Goal: Complete application form: Complete application form

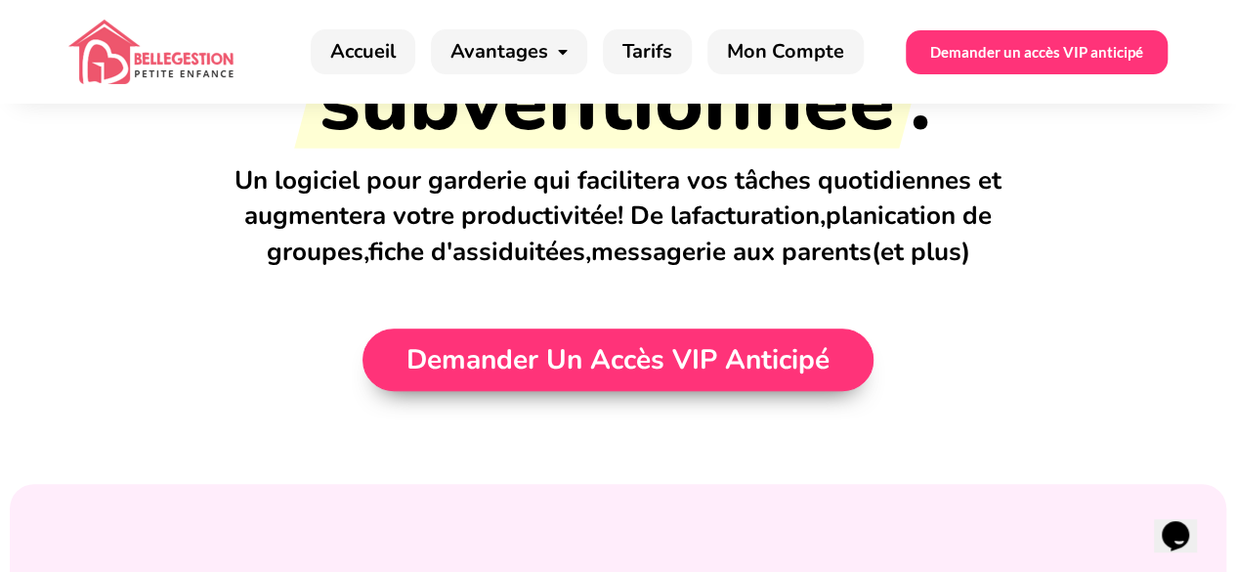
scroll to position [262, 0]
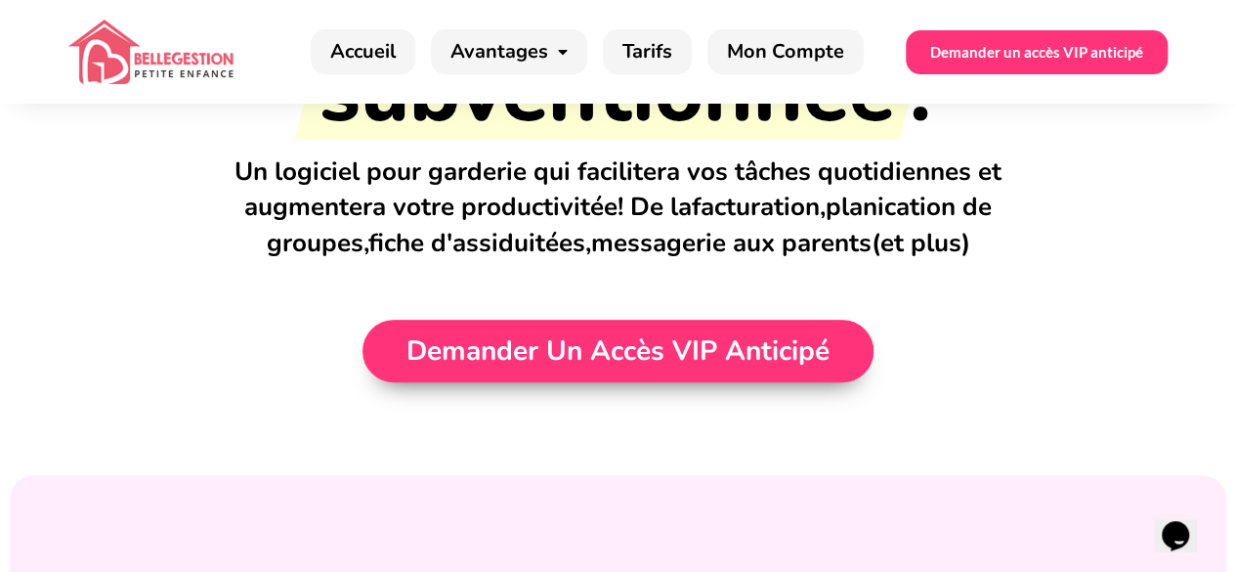
click at [518, 350] on span "Demander un accès VIP anticipé" at bounding box center [617, 350] width 423 height 27
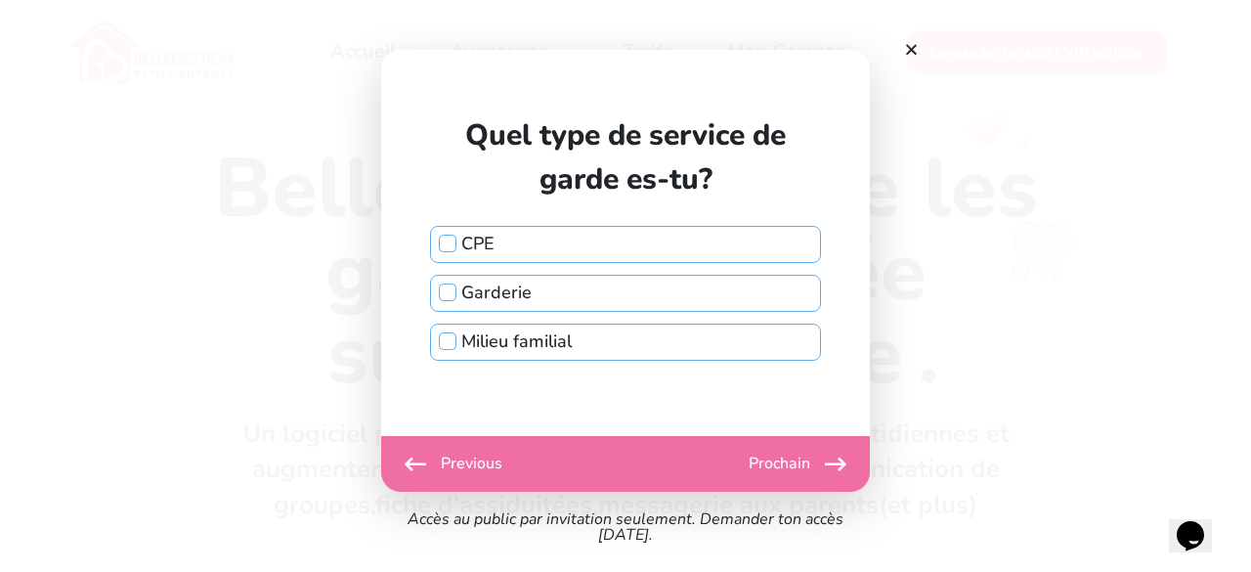
click at [544, 298] on label "Garderie" at bounding box center [625, 292] width 389 height 33
click at [456, 298] on input "Garderie" at bounding box center [448, 292] width 18 height 18
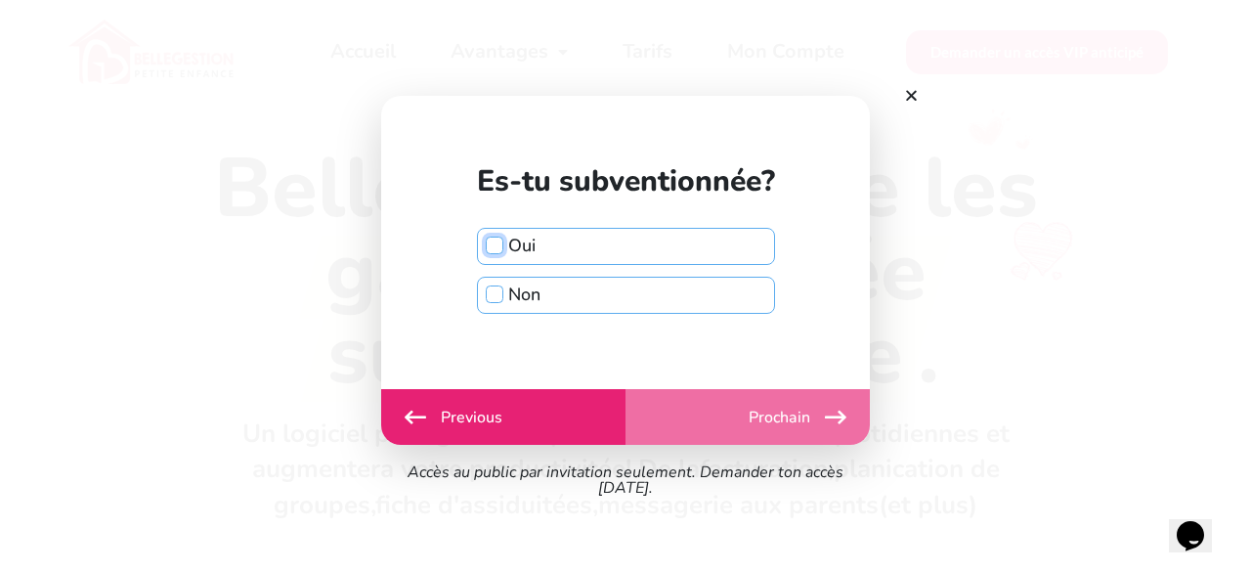
click at [497, 245] on input "Oui" at bounding box center [495, 245] width 18 height 18
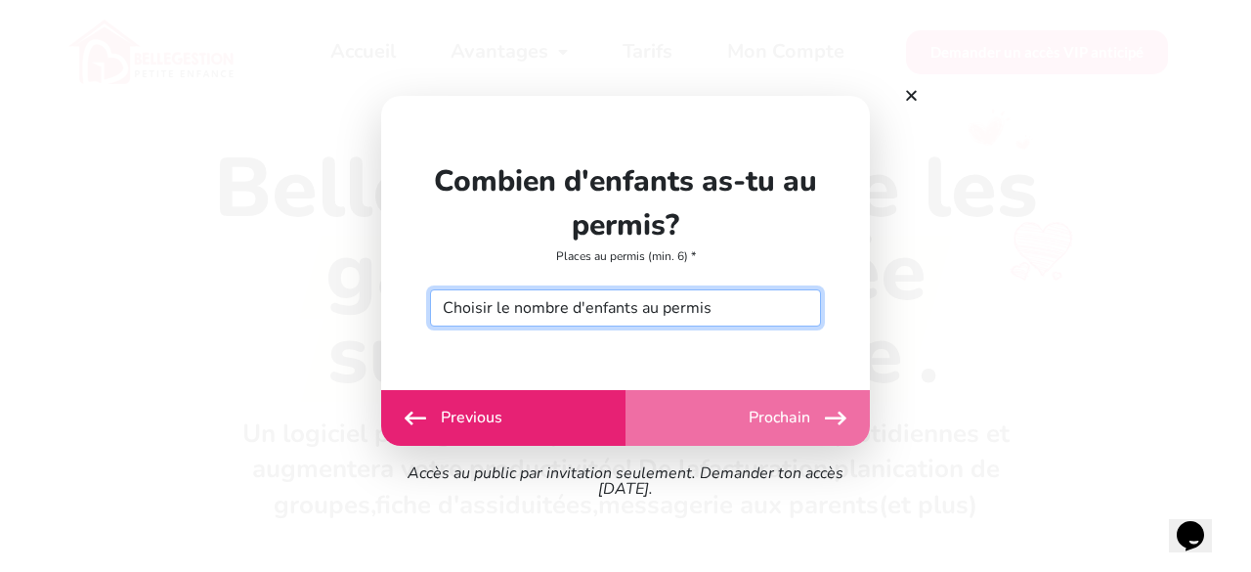
click at [747, 304] on select "Choisir le nombre d'enfants au permis 6 7 8 9 10 11 12 13 14 15 16 17 18 19 20 …" at bounding box center [625, 307] width 391 height 37
click at [651, 308] on select "Choisir le nombre d'enfants au permis 6 7 8 9 10 11 12 13 14 15 16 17 18 19 20 …" at bounding box center [625, 307] width 391 height 37
select select "40"
click at [430, 289] on select "Choisir le nombre d'enfants au permis 6 7 8 9 10 11 12 13 14 15 16 17 18 19 20 …" at bounding box center [625, 307] width 391 height 37
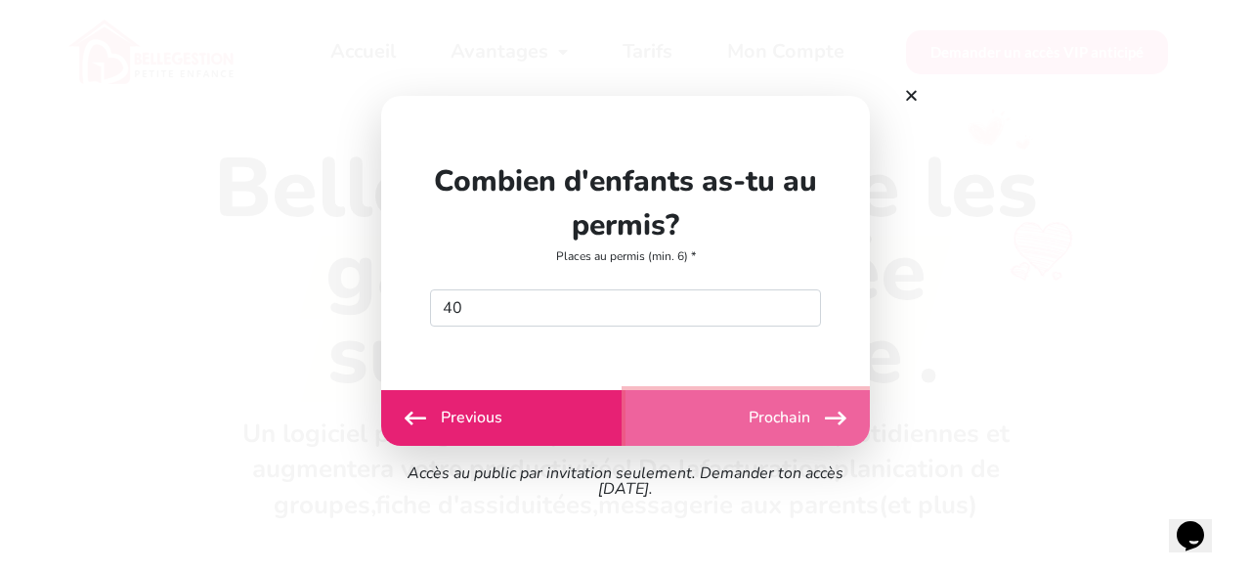
click at [768, 411] on button "Prochain" at bounding box center [747, 418] width 244 height 56
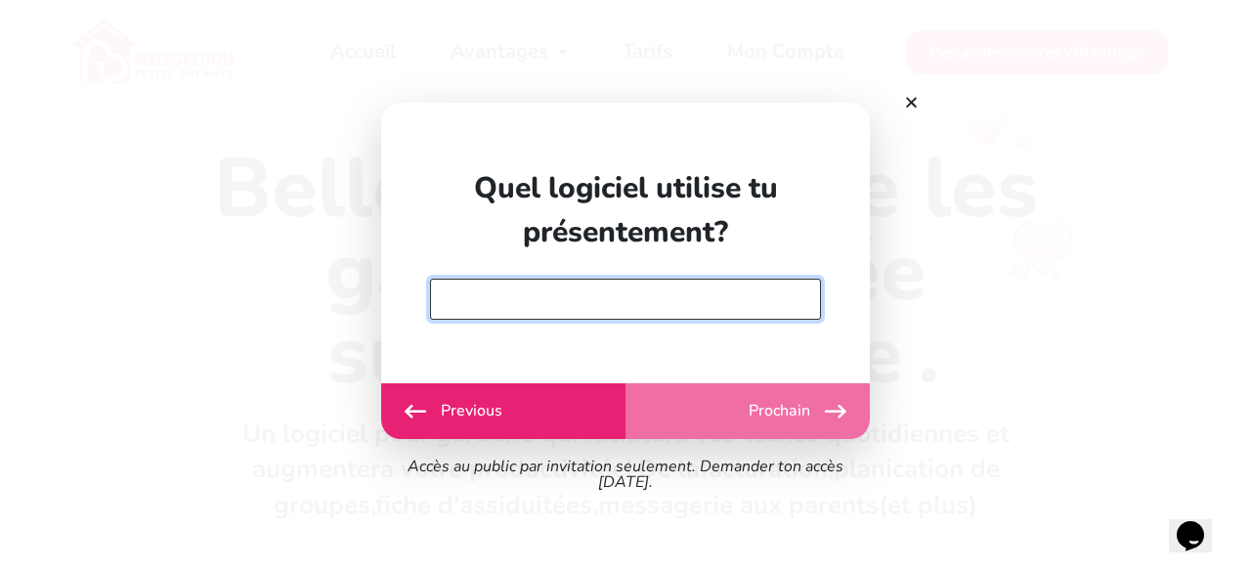
click at [641, 303] on input "text" at bounding box center [625, 298] width 391 height 41
type input "non"
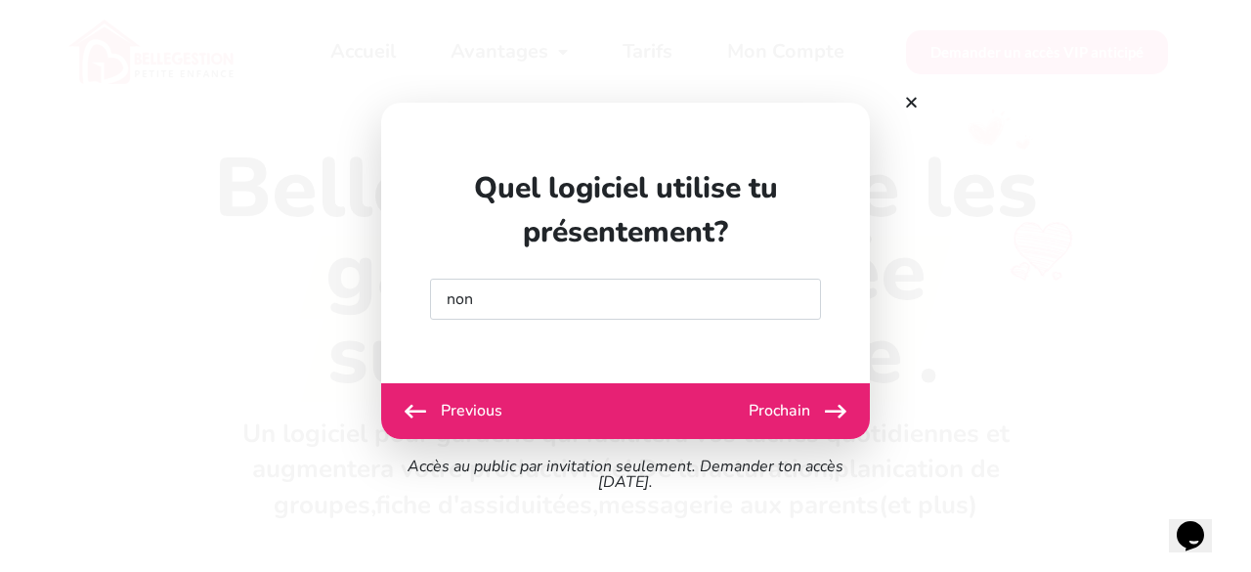
click at [790, 406] on div "Débuter Previous Prochain Envoyer" at bounding box center [625, 411] width 489 height 56
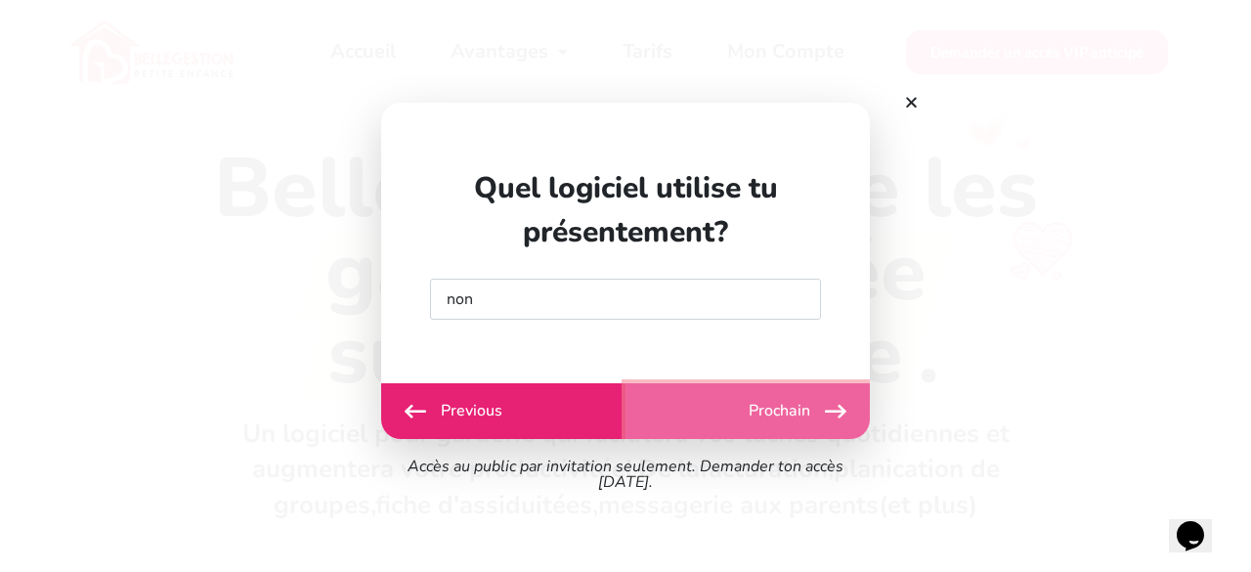
click at [826, 414] on icon "button" at bounding box center [835, 411] width 21 height 24
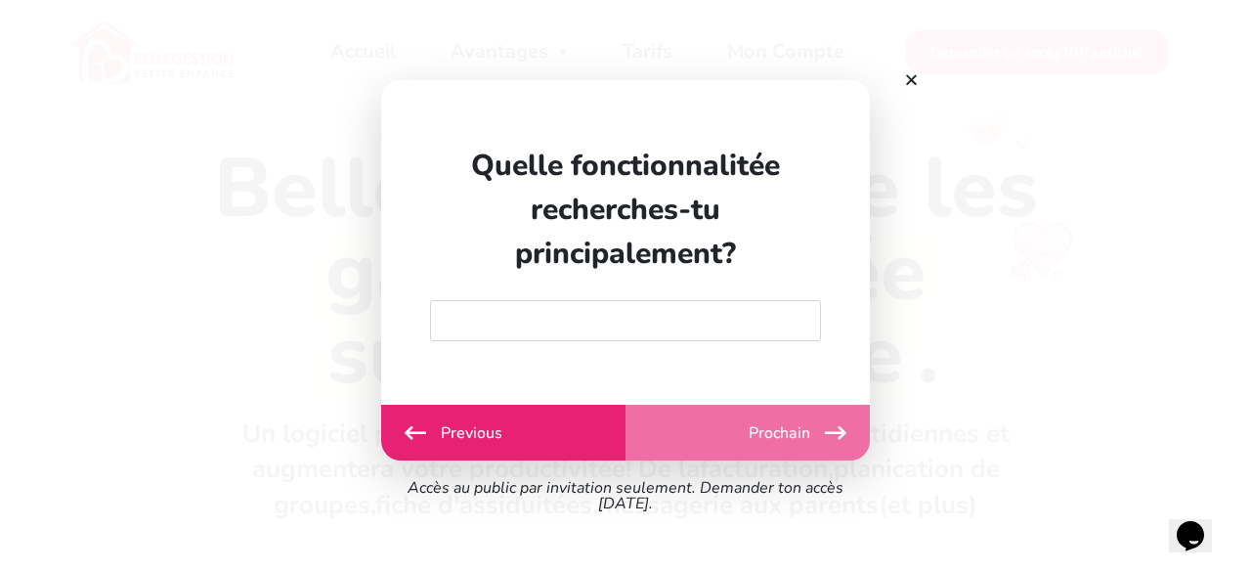
click at [840, 432] on div "Débuter Previous Prochain Envoyer" at bounding box center [625, 433] width 489 height 56
click at [760, 432] on div "Débuter Previous Prochain Envoyer" at bounding box center [625, 433] width 489 height 56
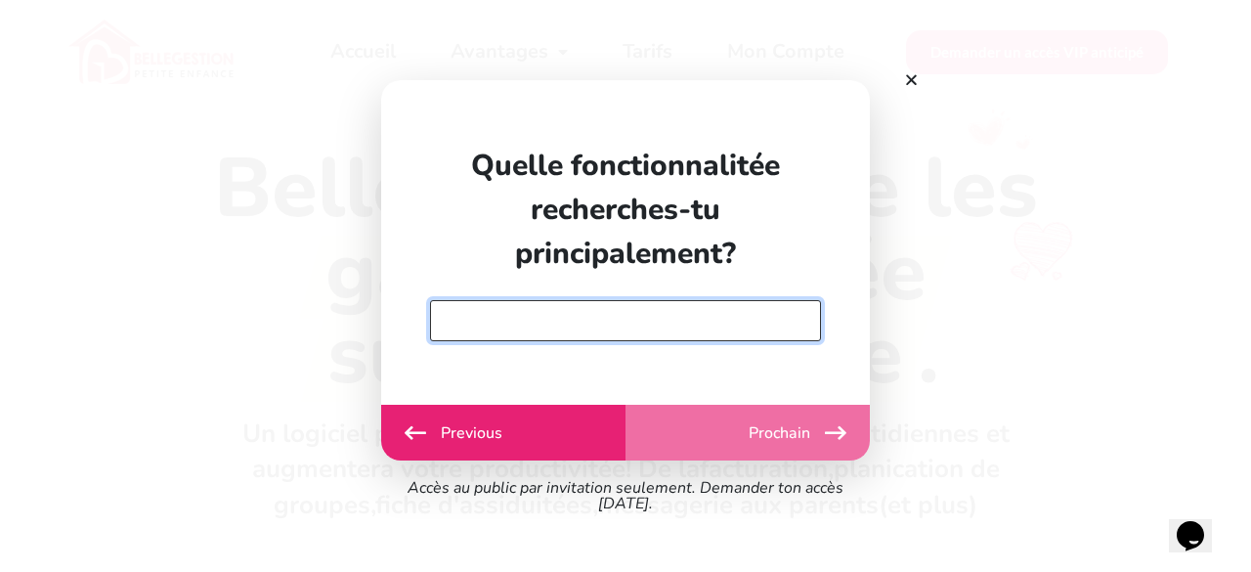
click at [684, 327] on input "text" at bounding box center [625, 320] width 391 height 41
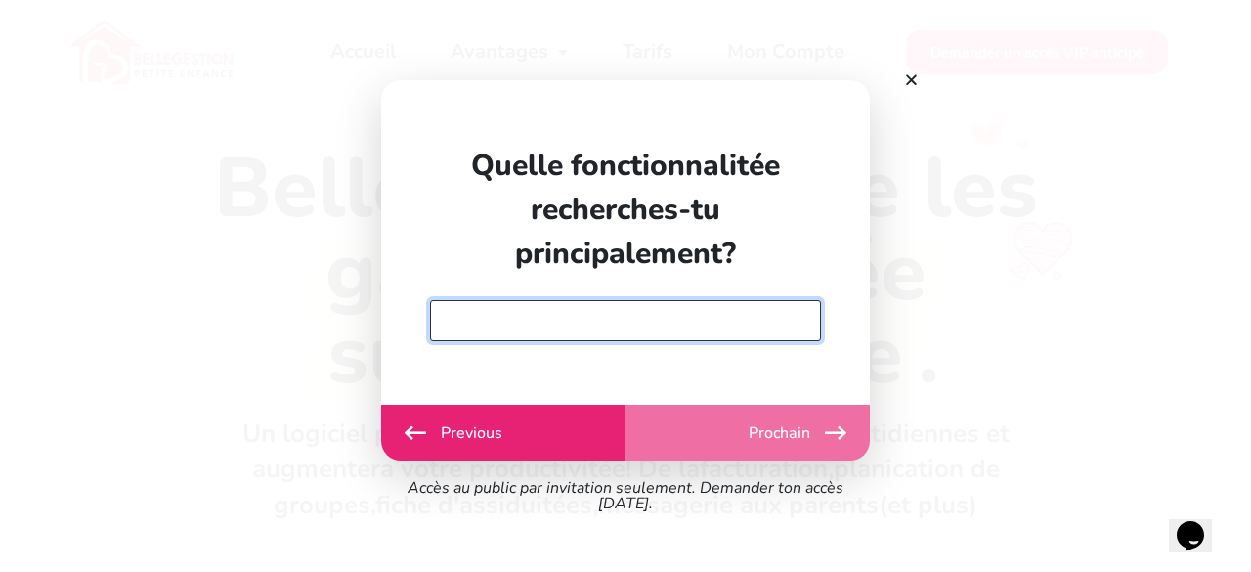
click at [684, 327] on input "text" at bounding box center [625, 320] width 391 height 41
type input "gestion de service de garde +finance+HR"
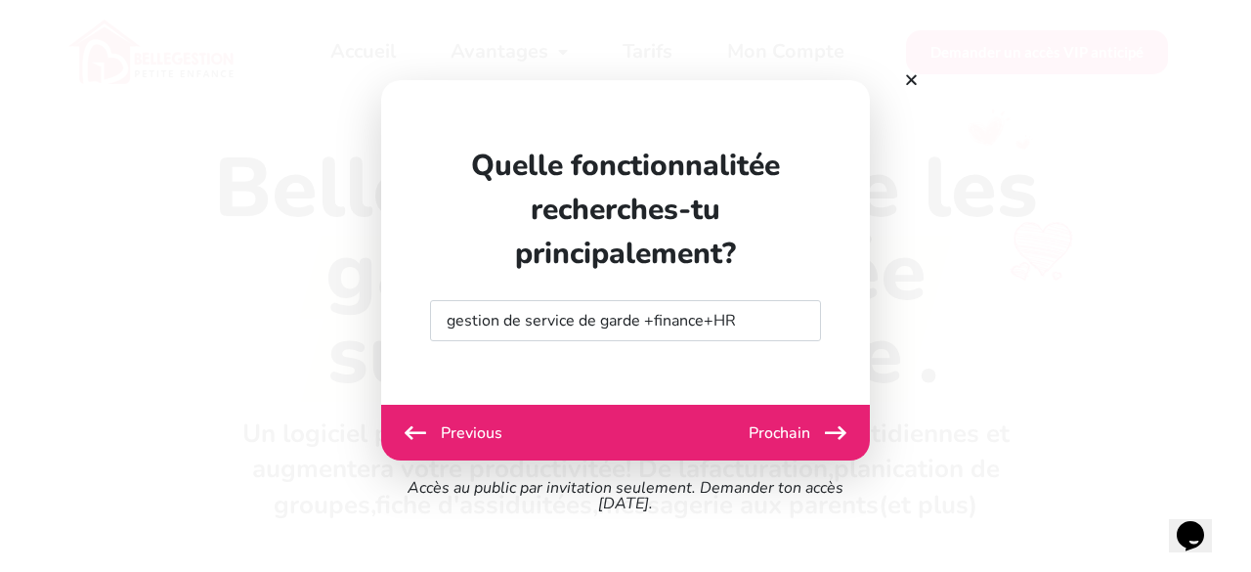
click at [802, 432] on div "Débuter Previous Prochain Envoyer" at bounding box center [625, 433] width 489 height 56
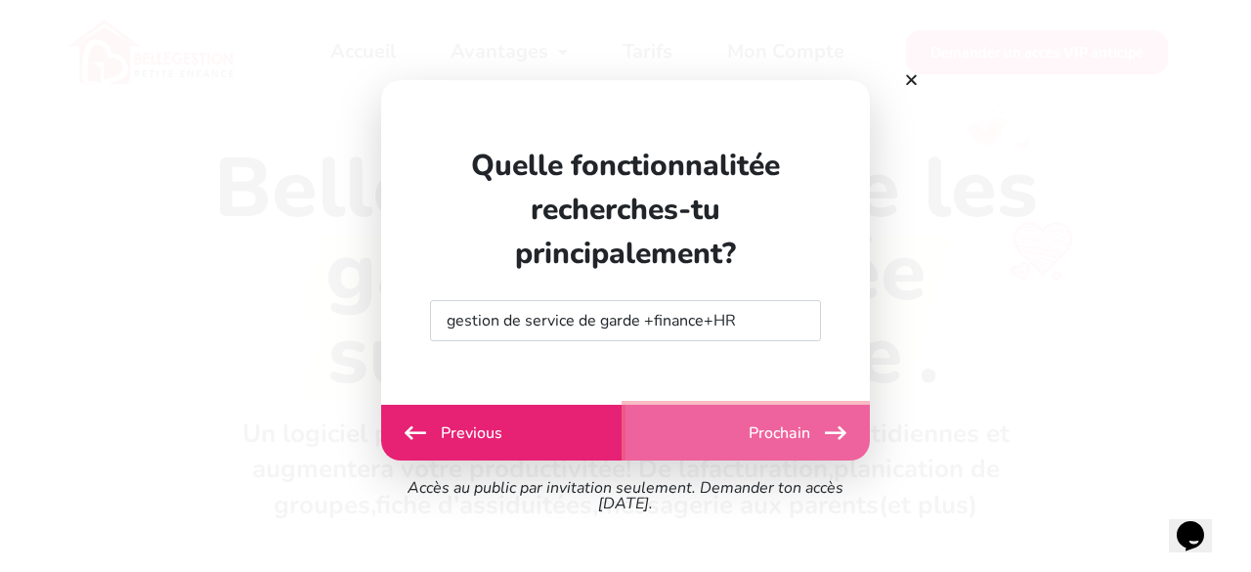
click at [817, 431] on button "Prochain" at bounding box center [747, 433] width 244 height 56
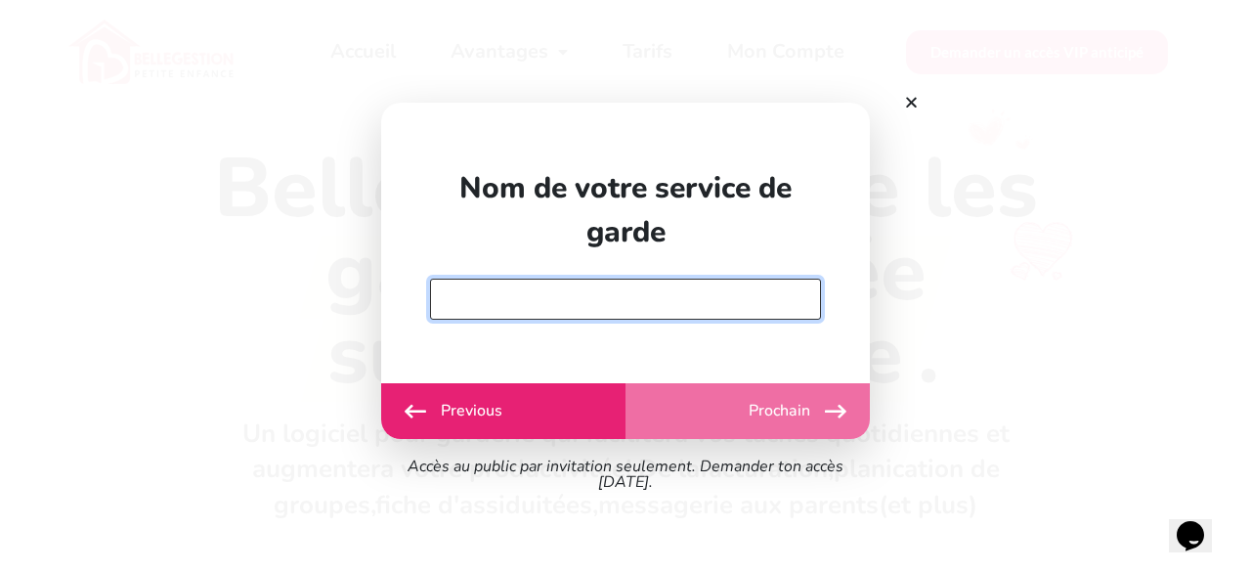
click at [674, 302] on input "text" at bounding box center [625, 298] width 391 height 41
type input "Les Canards Souriants"
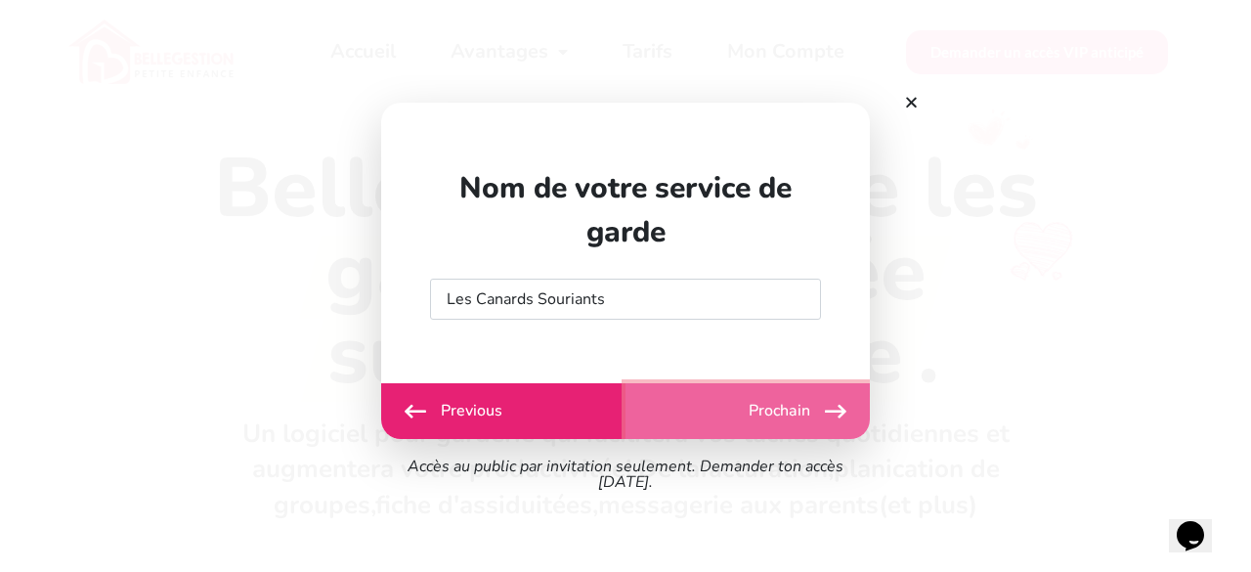
click at [811, 416] on button "Prochain" at bounding box center [747, 411] width 244 height 56
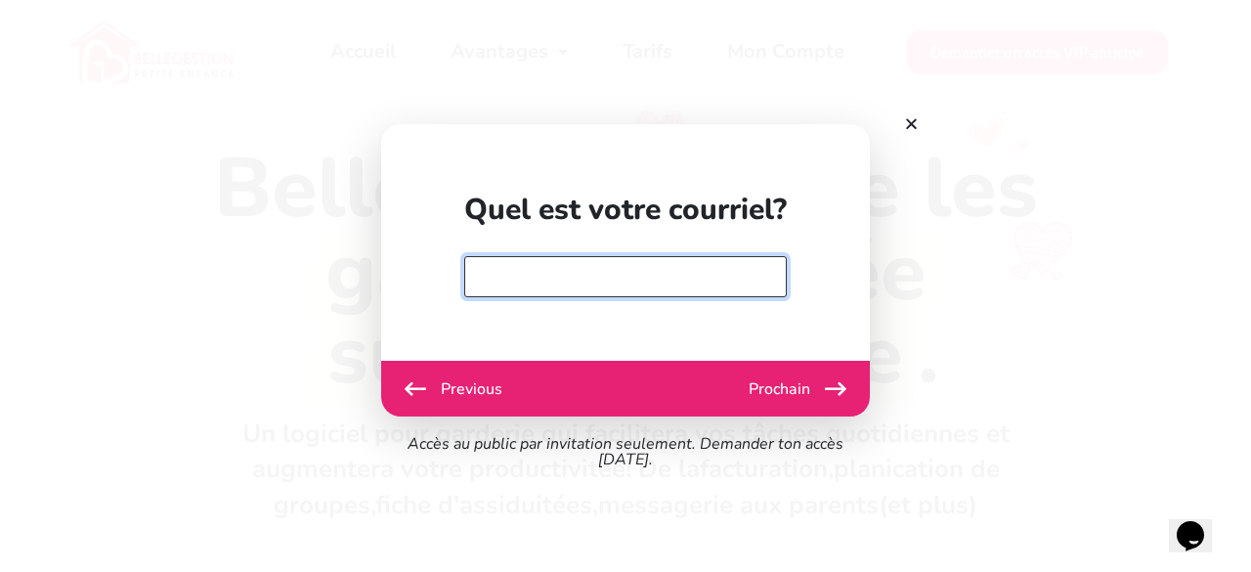
click at [711, 273] on input "email" at bounding box center [625, 276] width 322 height 41
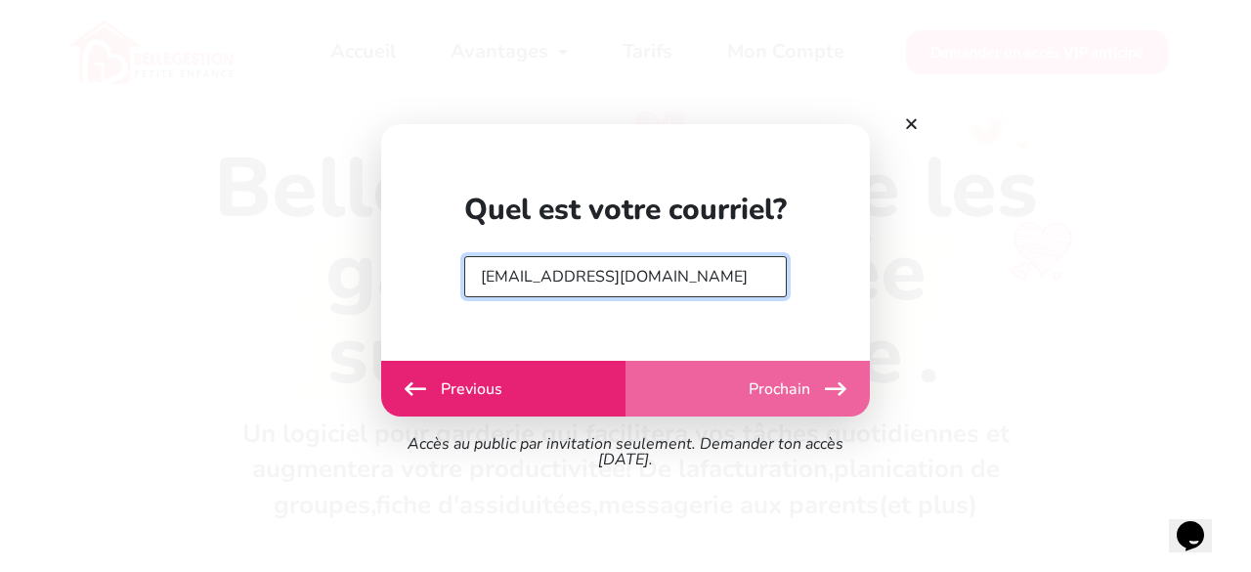
type input "jolis.canards@yahoo.com"
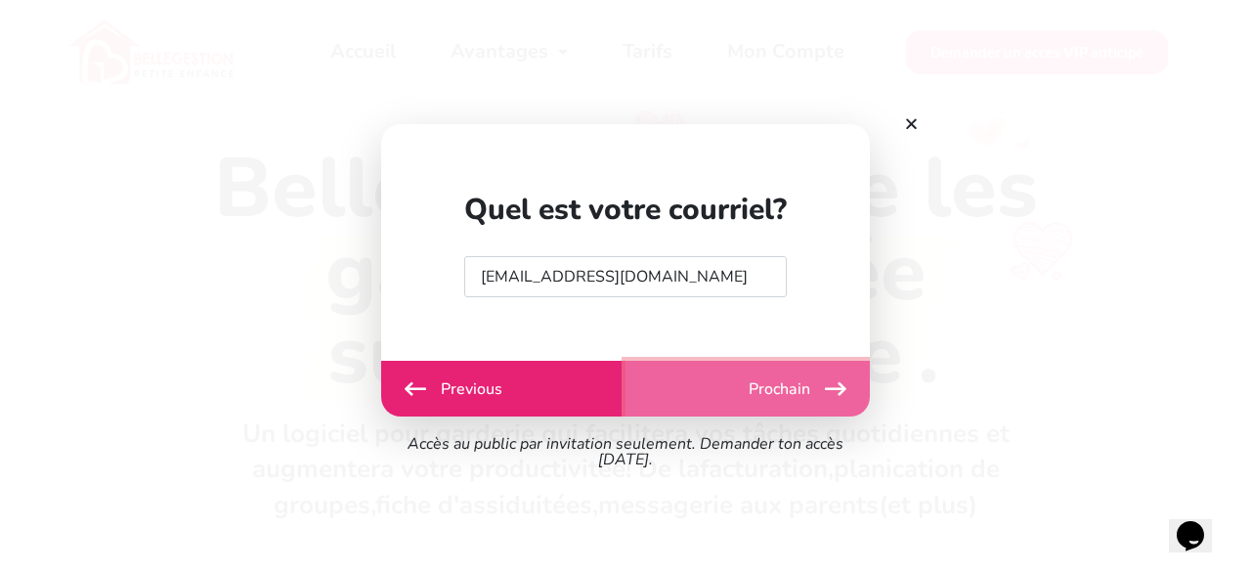
click at [807, 379] on button "Prochain" at bounding box center [747, 389] width 244 height 56
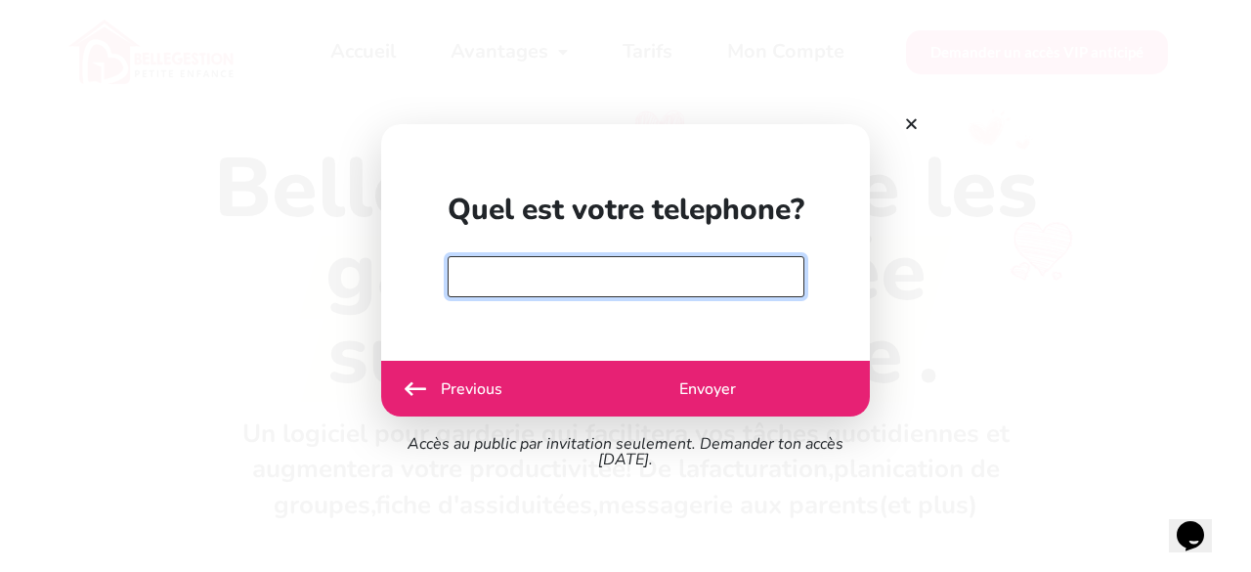
click at [666, 278] on input "text" at bounding box center [626, 276] width 357 height 41
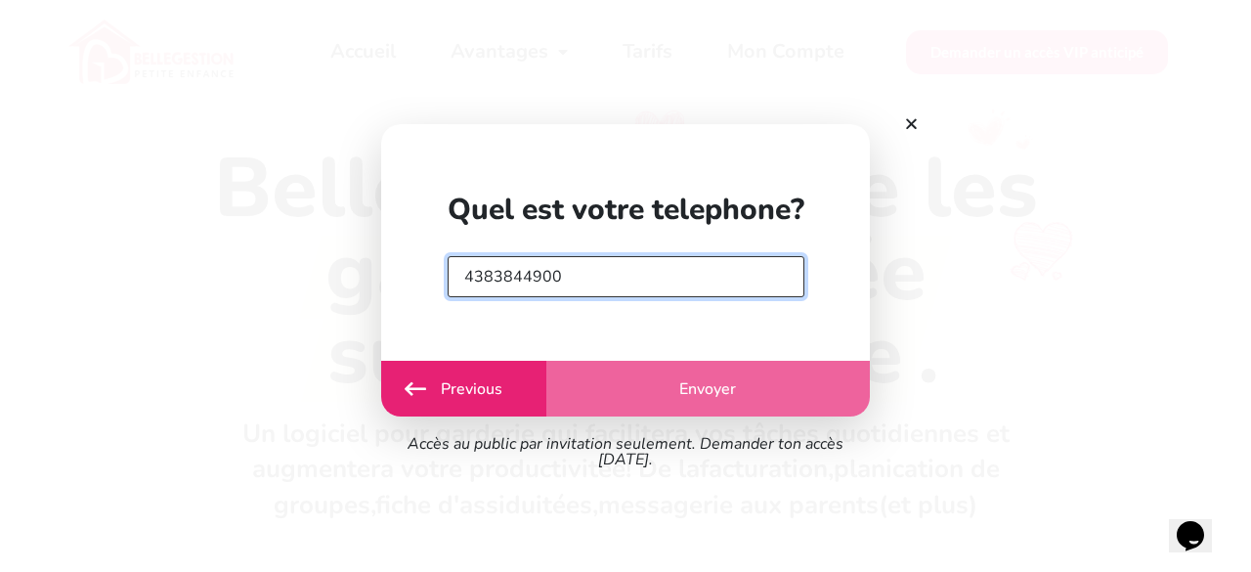
type input "4383844900"
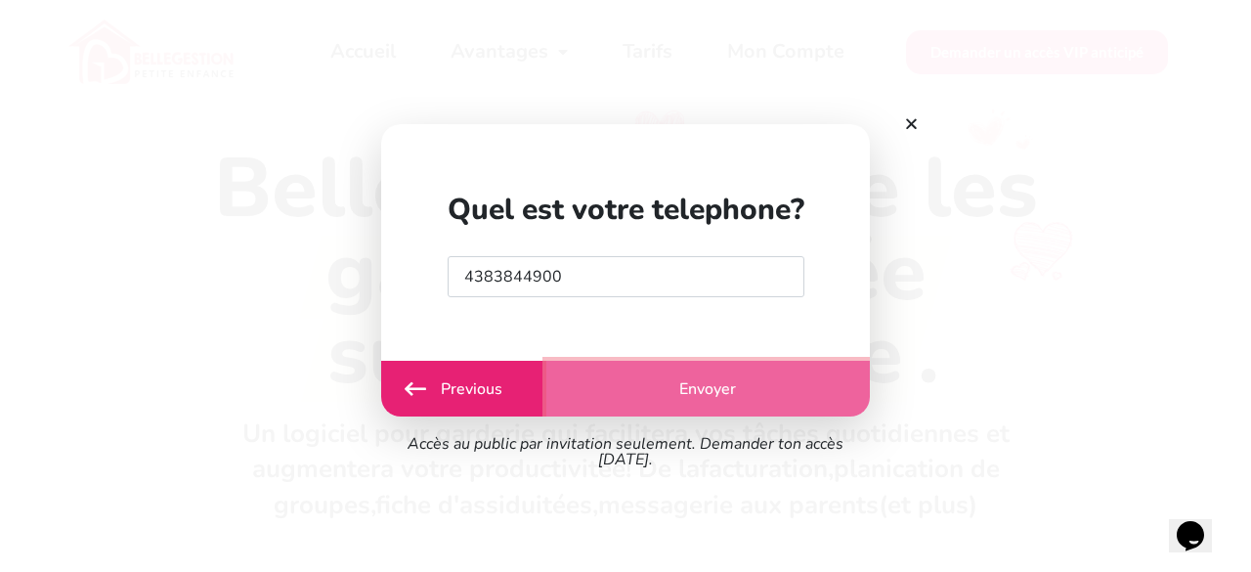
click at [709, 410] on button "Envoyer" at bounding box center [707, 389] width 323 height 56
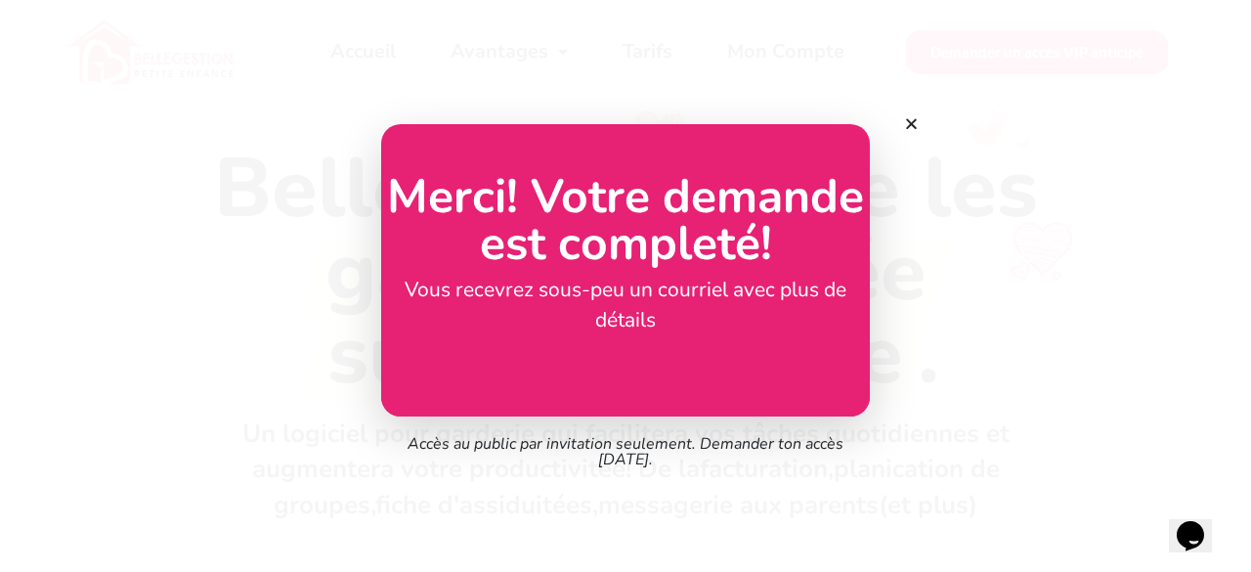
click at [917, 126] on icon at bounding box center [911, 123] width 15 height 15
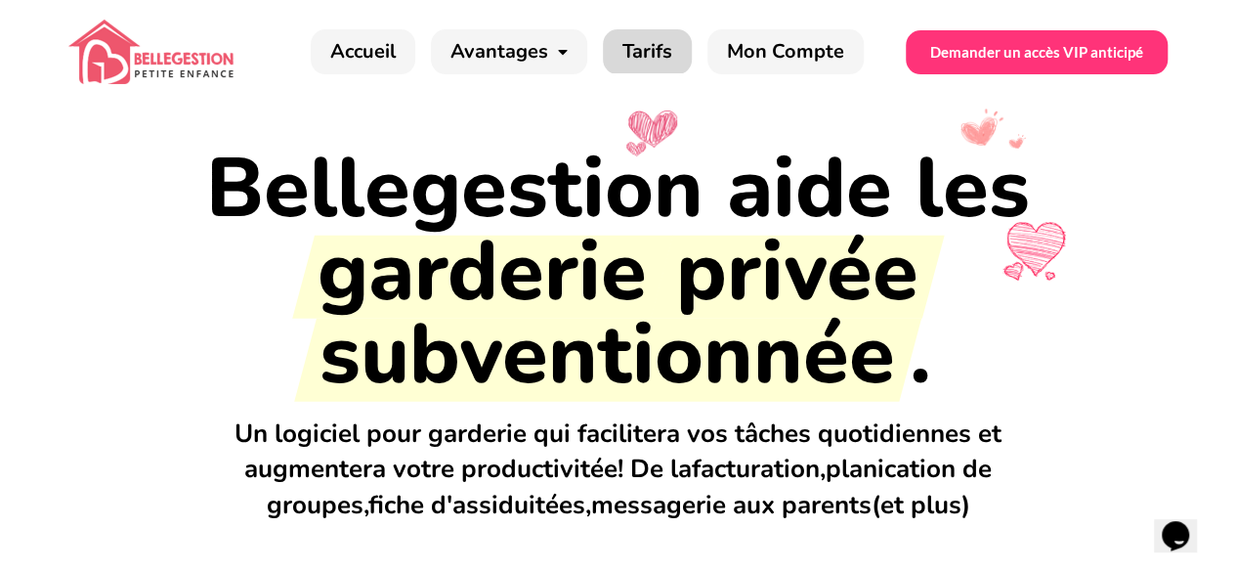
click at [633, 48] on link "Tarifs" at bounding box center [647, 51] width 89 height 45
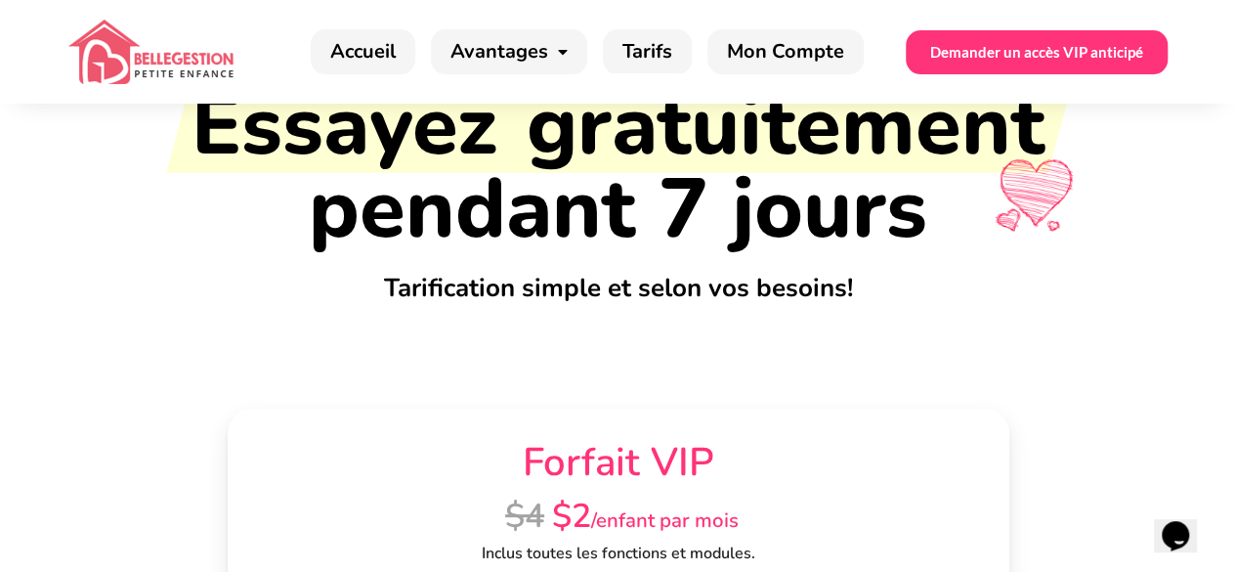
scroll to position [64, 0]
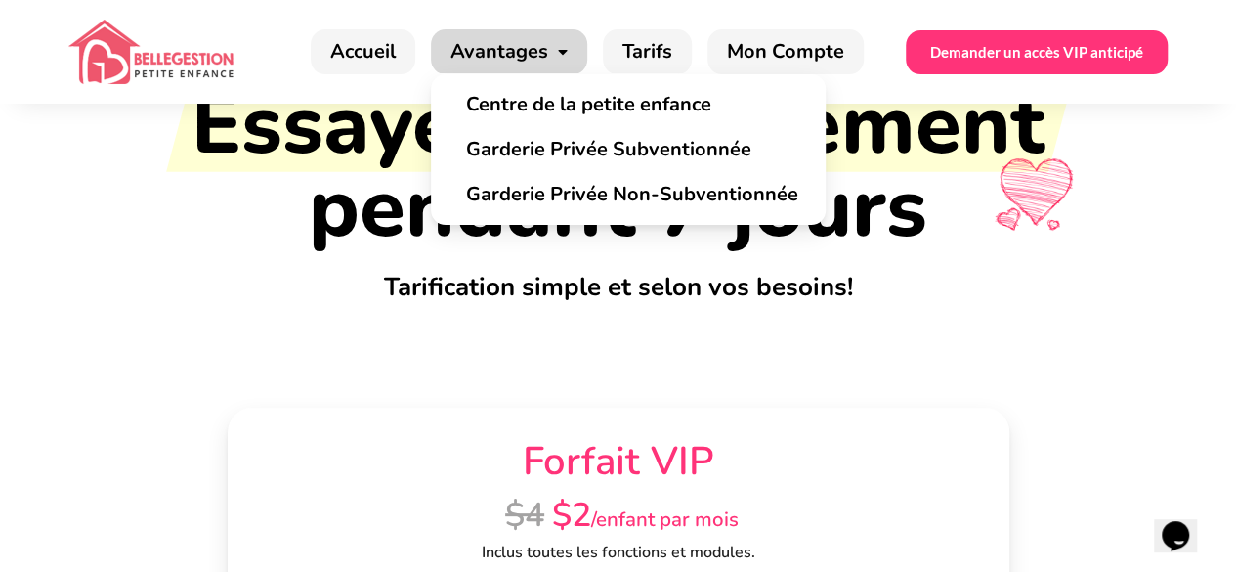
click at [575, 63] on link "Avantages" at bounding box center [509, 51] width 156 height 45
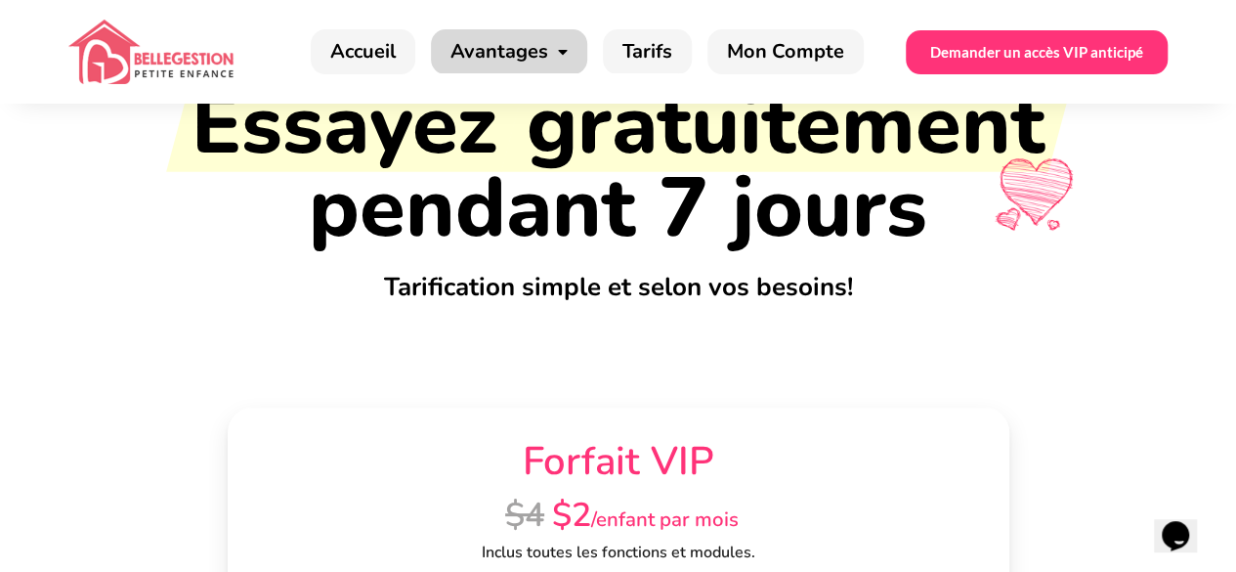
click at [575, 63] on link "Avantages" at bounding box center [509, 51] width 156 height 45
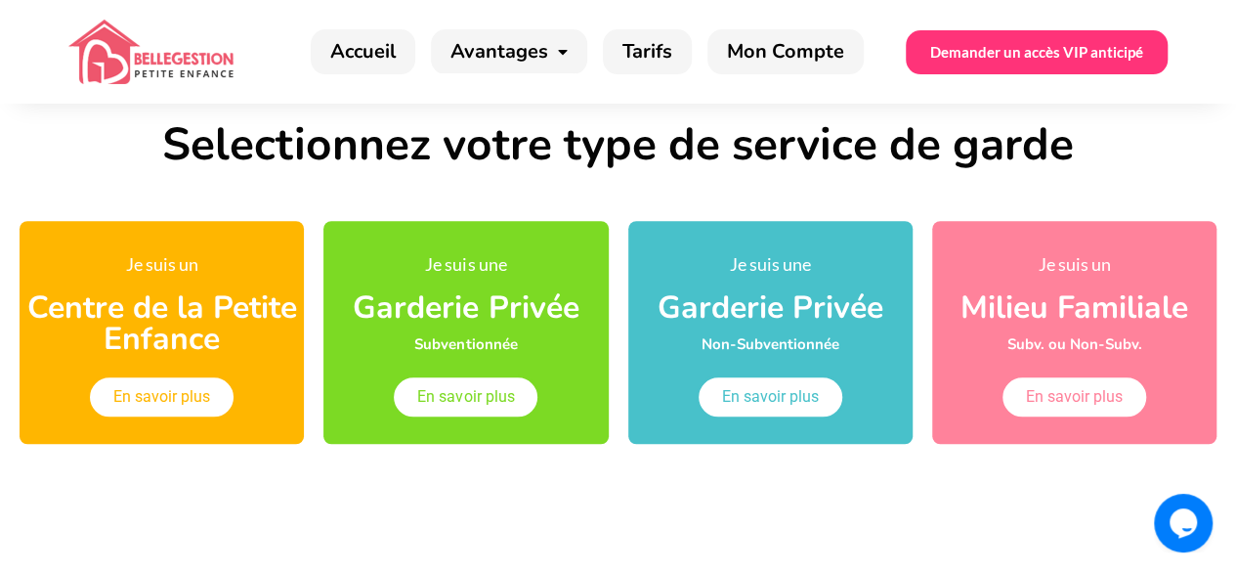
scroll to position [665, 0]
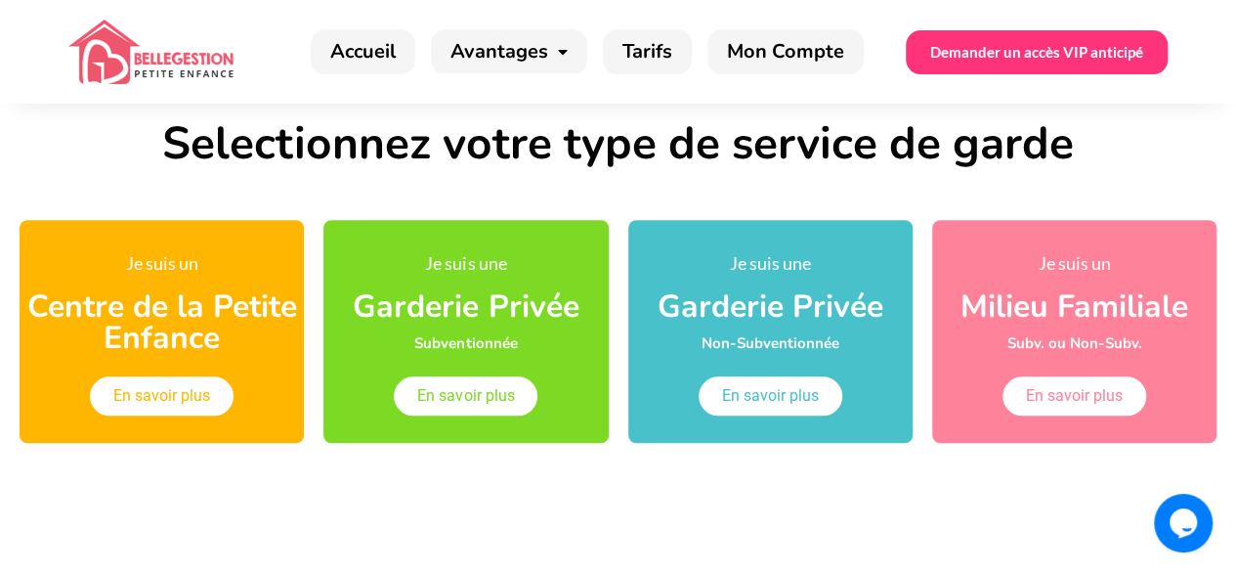
click at [193, 402] on span "En savoir plus" at bounding box center [161, 396] width 97 height 16
click at [512, 316] on h2 "Garderie Privée Subventionnée" at bounding box center [465, 322] width 284 height 63
click at [485, 389] on span "En savoir plus" at bounding box center [465, 396] width 97 height 16
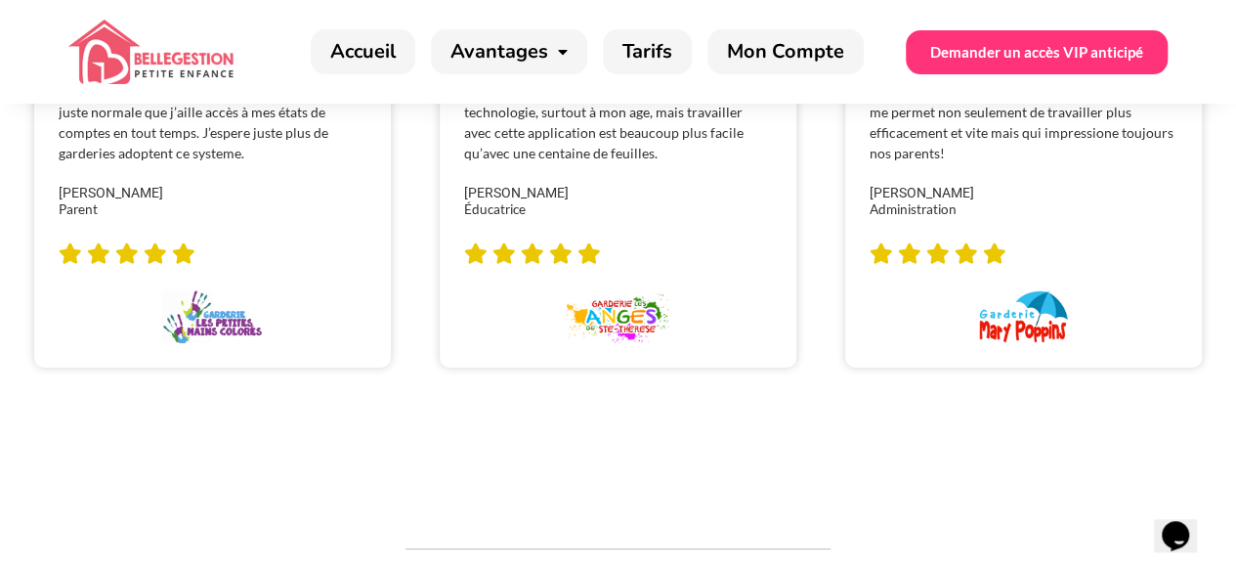
scroll to position [7398, 0]
